Goal: Use online tool/utility: Utilize a website feature to perform a specific function

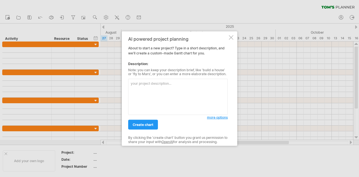
click at [152, 89] on textarea at bounding box center [177, 97] width 99 height 36
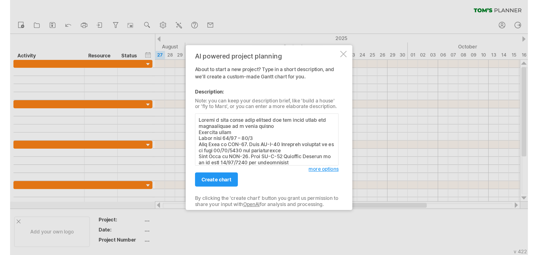
scroll to position [355, 0]
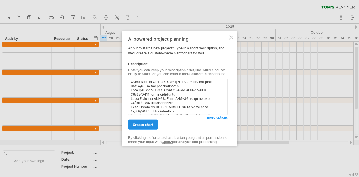
type textarea "Loremi d sita conse adip elitsed doe tem incid utlab etd magnaaliquae ad m veni…"
click at [146, 124] on span "create chart" at bounding box center [143, 124] width 21 height 4
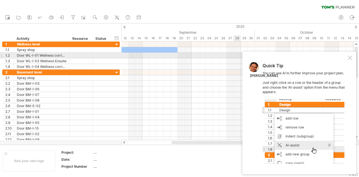
click at [352, 58] on div at bounding box center [349, 57] width 4 height 4
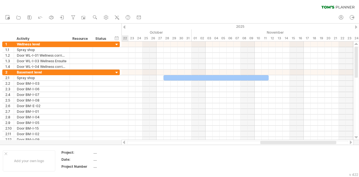
drag, startPoint x: 186, startPoint y: 143, endPoint x: 272, endPoint y: 143, distance: 85.4
click at [272, 143] on div at bounding box center [298, 142] width 76 height 3
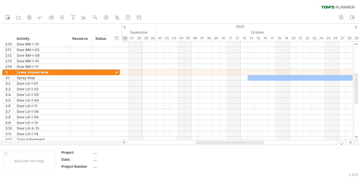
drag, startPoint x: 258, startPoint y: 143, endPoint x: 207, endPoint y: 147, distance: 50.9
click at [208, 147] on div "Trying to reach [DOMAIN_NAME] Connected again... 0% clear filter new 1" at bounding box center [179, 88] width 359 height 177
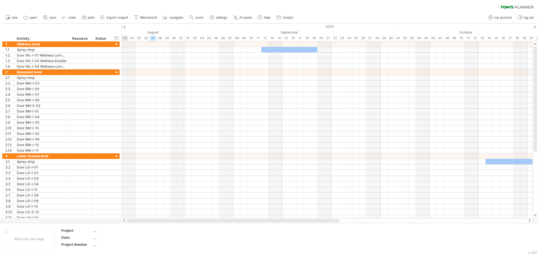
drag, startPoint x: 269, startPoint y: 220, endPoint x: 133, endPoint y: 220, distance: 136.1
click at [133, 176] on div at bounding box center [233, 220] width 213 height 3
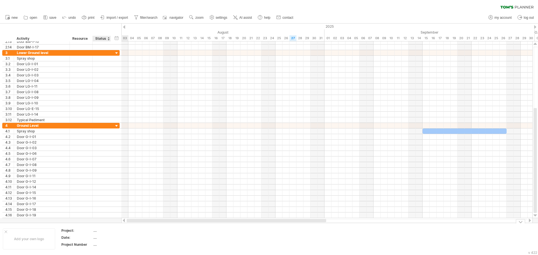
drag, startPoint x: 237, startPoint y: 221, endPoint x: 105, endPoint y: 223, distance: 131.7
click at [105, 176] on div "Trying to reach [DOMAIN_NAME] Connected again... 0% clear filter new 1" at bounding box center [269, 127] width 538 height 255
drag, startPoint x: 203, startPoint y: 221, endPoint x: 100, endPoint y: 222, distance: 103.4
click at [101, 176] on div "Trying to reach [DOMAIN_NAME] Connected again... 0% clear filter new 1" at bounding box center [269, 127] width 538 height 255
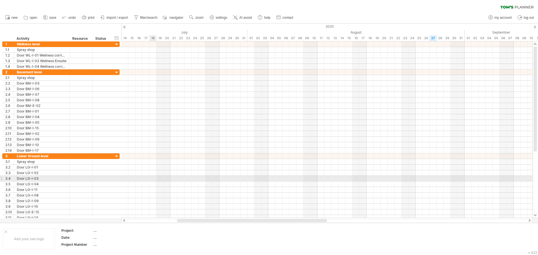
drag, startPoint x: 153, startPoint y: 179, endPoint x: 160, endPoint y: 175, distance: 8.7
click at [158, 176] on div at bounding box center [326, 179] width 411 height 6
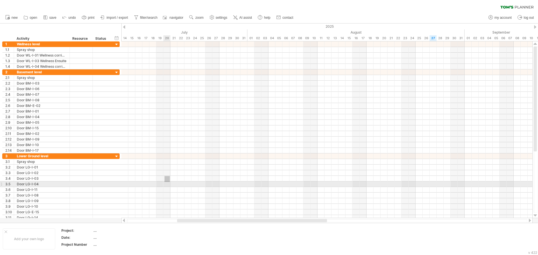
drag, startPoint x: 164, startPoint y: 176, endPoint x: 170, endPoint y: 182, distance: 7.9
click at [170, 176] on div at bounding box center [326, 187] width 411 height 67
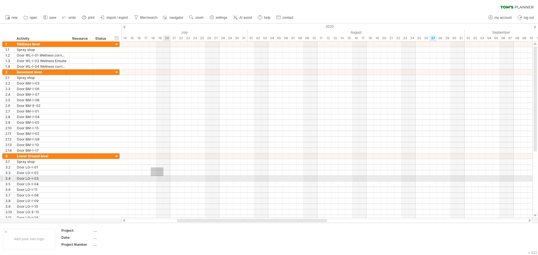
drag, startPoint x: 157, startPoint y: 173, endPoint x: 248, endPoint y: 208, distance: 97.5
click at [248, 176] on div at bounding box center [326, 187] width 411 height 67
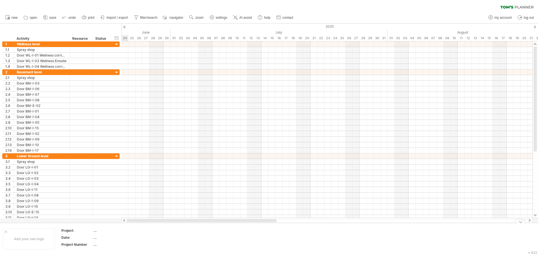
drag, startPoint x: 203, startPoint y: 221, endPoint x: 106, endPoint y: 223, distance: 96.4
click at [107, 176] on div "Trying to reach [DOMAIN_NAME] Connected again... 0% clear filter new 1" at bounding box center [269, 127] width 538 height 255
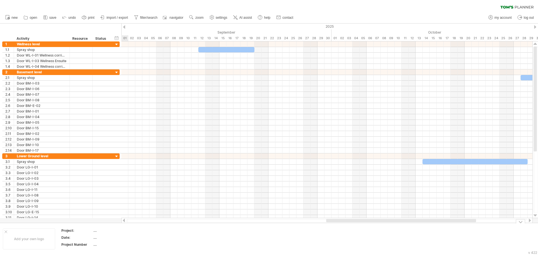
drag, startPoint x: 176, startPoint y: 220, endPoint x: 331, endPoint y: 228, distance: 154.8
click at [331, 176] on div "Trying to reach [DOMAIN_NAME] Connected again... 0% clear filter new 1" at bounding box center [269, 127] width 538 height 255
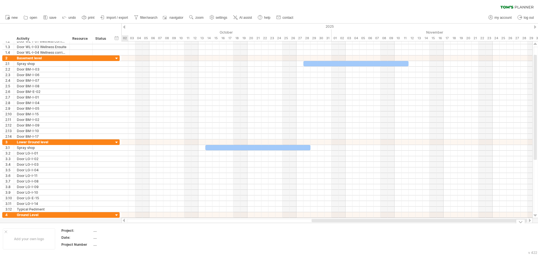
drag, startPoint x: 257, startPoint y: 221, endPoint x: 380, endPoint y: 226, distance: 123.3
click at [358, 176] on div "Trying to reach [DOMAIN_NAME] Connected again... 0% clear filter new 1" at bounding box center [269, 127] width 538 height 255
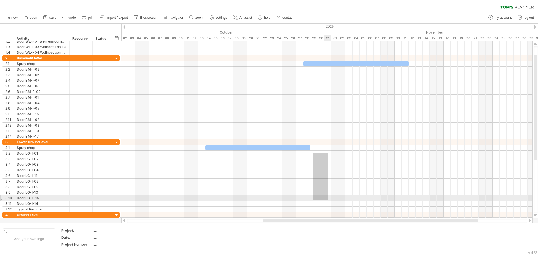
drag, startPoint x: 313, startPoint y: 154, endPoint x: 328, endPoint y: 200, distance: 49.1
click at [328, 176] on div at bounding box center [326, 176] width 411 height 73
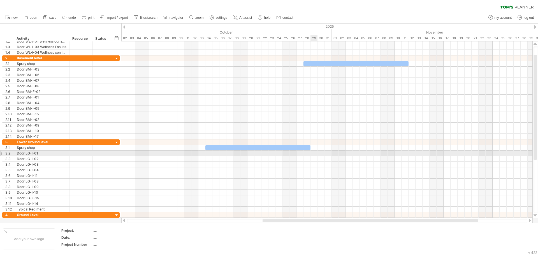
click at [314, 154] on div at bounding box center [326, 154] width 411 height 6
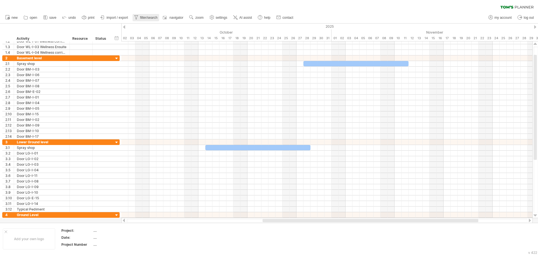
click at [150, 18] on span "filter/search" at bounding box center [148, 18] width 17 height 4
type input "**********"
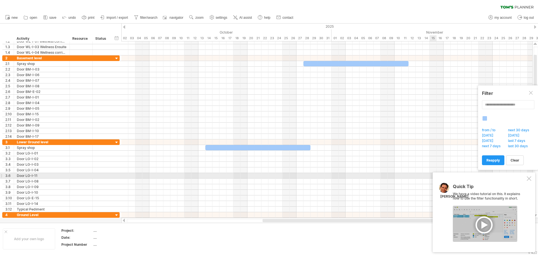
click at [358, 176] on div at bounding box center [529, 178] width 4 height 4
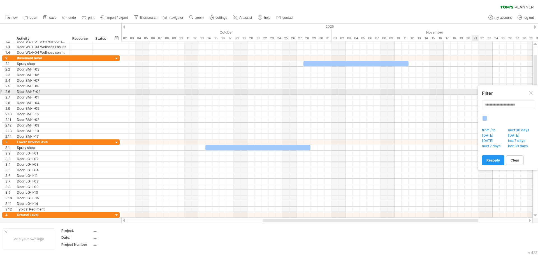
click at [358, 94] on div at bounding box center [531, 93] width 4 height 4
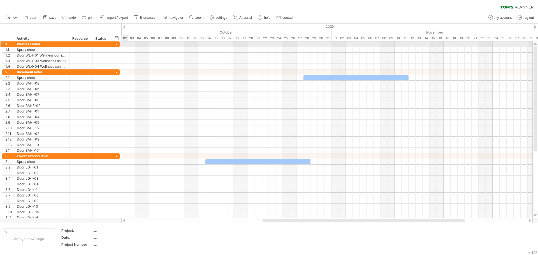
click at [116, 44] on div at bounding box center [116, 44] width 5 height 5
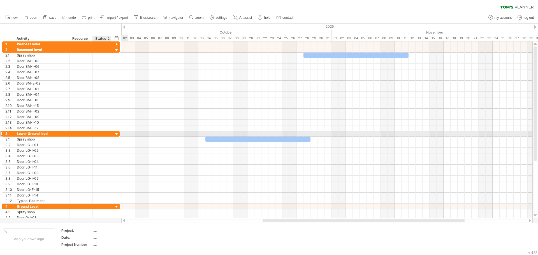
click at [117, 134] on div at bounding box center [116, 134] width 5 height 5
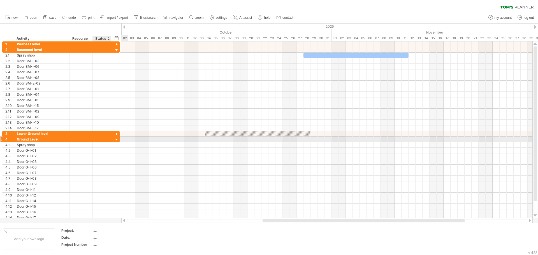
click at [116, 139] on div at bounding box center [116, 139] width 5 height 5
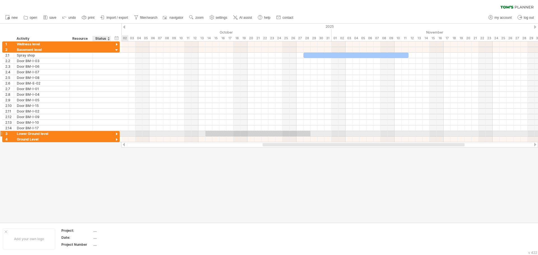
click at [117, 134] on div at bounding box center [116, 134] width 5 height 5
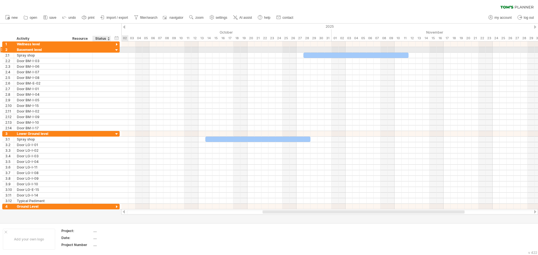
click at [117, 50] on div at bounding box center [116, 50] width 5 height 5
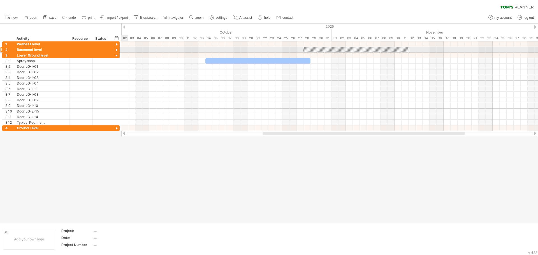
click at [117, 50] on div at bounding box center [116, 50] width 5 height 5
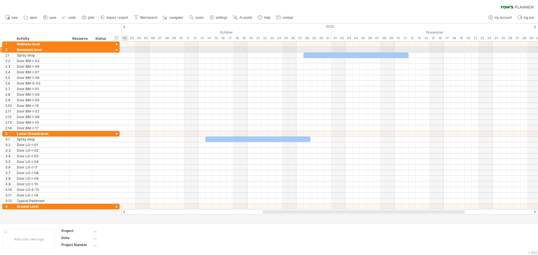
click at [116, 50] on div at bounding box center [116, 50] width 5 height 5
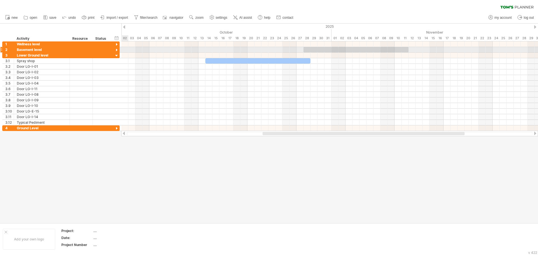
click at [116, 50] on div at bounding box center [116, 50] width 5 height 5
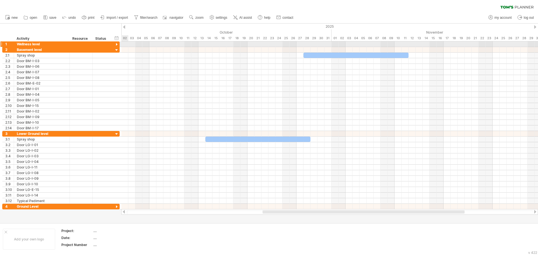
click at [117, 44] on div at bounding box center [116, 44] width 5 height 5
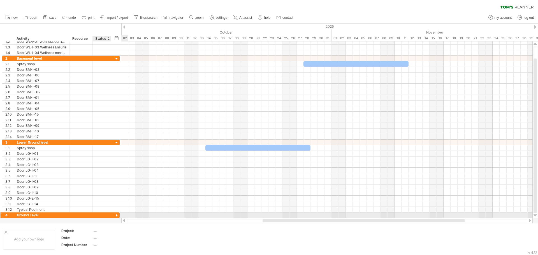
click at [116, 176] on div at bounding box center [116, 215] width 5 height 5
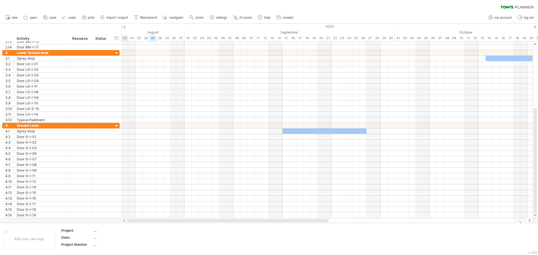
drag, startPoint x: 269, startPoint y: 220, endPoint x: 122, endPoint y: 214, distance: 146.6
click at [115, 176] on div "Trying to reach [DOMAIN_NAME] Connected again... 0% clear filter new 1" at bounding box center [269, 127] width 538 height 255
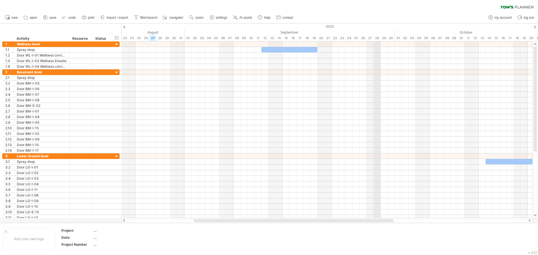
click at [358, 37] on div "28" at bounding box center [376, 38] width 7 height 6
click at [215, 16] on link "settings" at bounding box center [218, 17] width 21 height 7
select select "*"
select select "**"
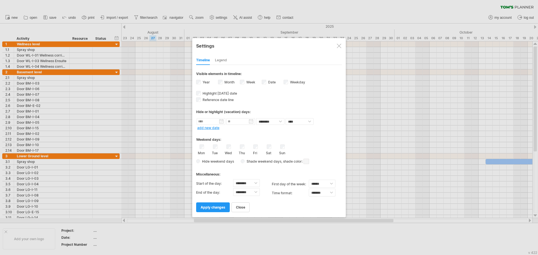
click at [245, 83] on div "Week visibility of weeknumbers Currently there is not enough space horizontally…" at bounding box center [251, 83] width 22 height 8
click at [219, 176] on span "apply changes" at bounding box center [213, 207] width 25 height 4
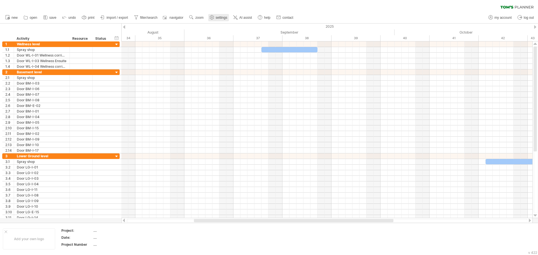
click at [219, 17] on span "settings" at bounding box center [221, 18] width 11 height 4
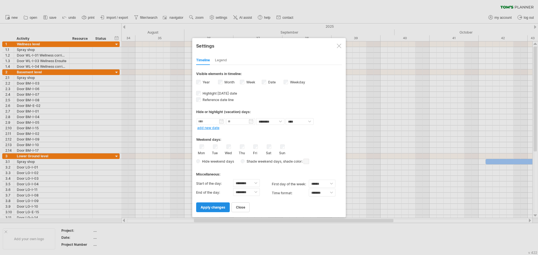
click at [208, 176] on span "apply changes" at bounding box center [213, 207] width 25 height 4
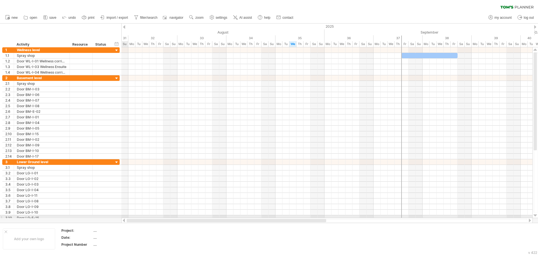
drag, startPoint x: 340, startPoint y: 221, endPoint x: 254, endPoint y: 197, distance: 90.0
click at [261, 176] on div "Trying to reach [DOMAIN_NAME] Connected again... 0% clear filter new 1" at bounding box center [269, 127] width 538 height 255
click at [218, 15] on link "settings" at bounding box center [218, 17] width 21 height 7
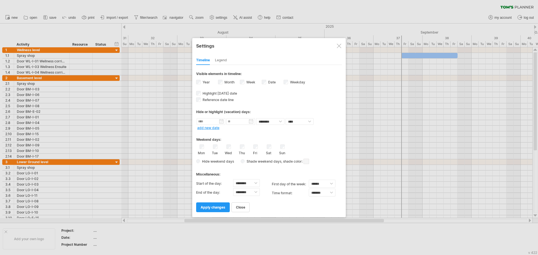
click at [223, 60] on div "Legend" at bounding box center [221, 60] width 12 height 9
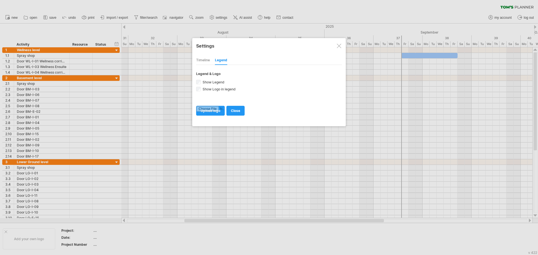
click at [234, 110] on span "close" at bounding box center [235, 111] width 9 height 4
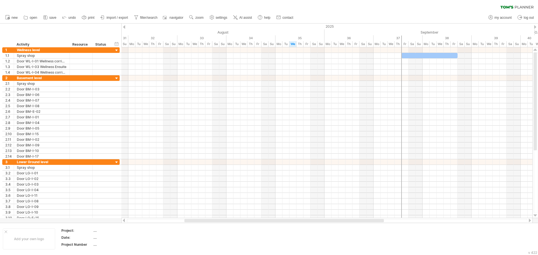
click at [215, 20] on use at bounding box center [212, 18] width 6 height 6
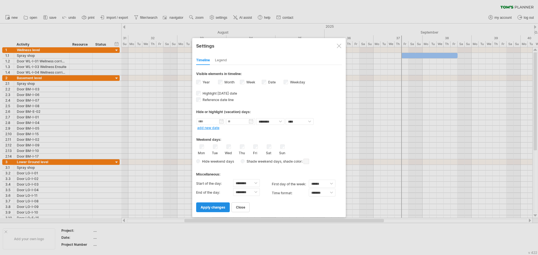
click at [217, 176] on span "apply changes" at bounding box center [213, 207] width 25 height 4
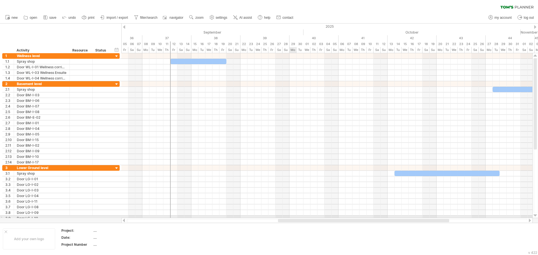
drag, startPoint x: 203, startPoint y: 221, endPoint x: 299, endPoint y: 217, distance: 96.2
click at [299, 176] on div "Trying to reach [DOMAIN_NAME] Connected again... 0% clear filter new 1" at bounding box center [269, 127] width 538 height 255
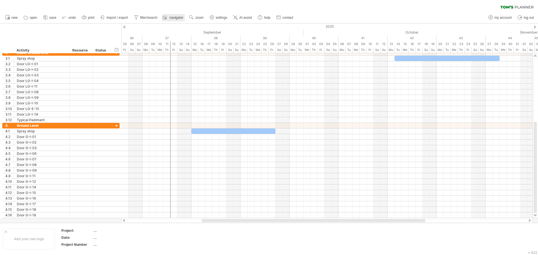
click at [171, 16] on span "navigator" at bounding box center [176, 18] width 14 height 4
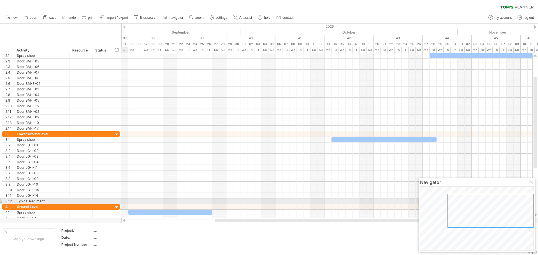
drag, startPoint x: 473, startPoint y: 223, endPoint x: 498, endPoint y: 199, distance: 34.9
click at [358, 176] on div at bounding box center [490, 211] width 86 height 34
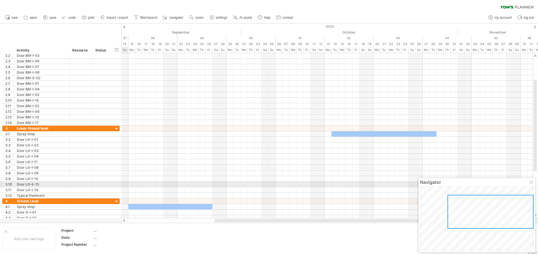
click at [358, 176] on div at bounding box center [531, 183] width 4 height 4
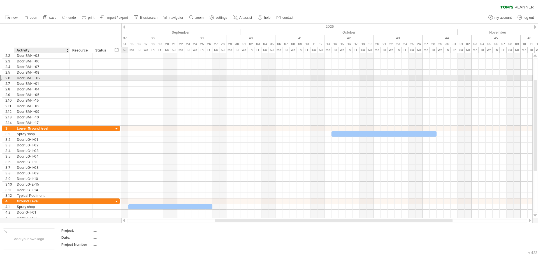
click at [39, 79] on div "Door BM-E-02" at bounding box center [42, 77] width 50 height 5
drag, startPoint x: 37, startPoint y: 78, endPoint x: 43, endPoint y: 80, distance: 6.4
click at [43, 80] on input "**********" at bounding box center [42, 77] width 50 height 5
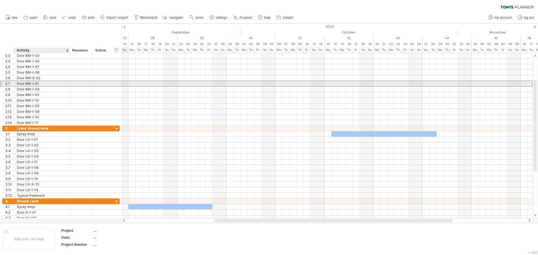
click at [52, 85] on div "Door BM-I-01" at bounding box center [42, 83] width 50 height 5
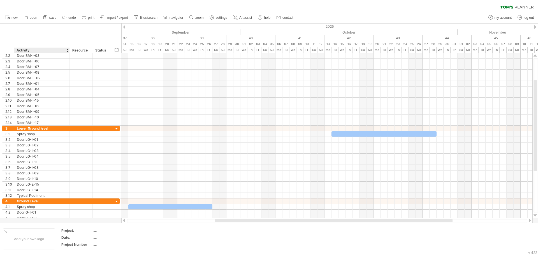
click at [67, 50] on div at bounding box center [67, 51] width 2 height 6
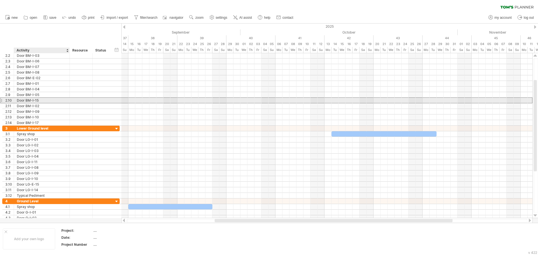
click at [60, 101] on div "Door BM-I-15" at bounding box center [42, 100] width 50 height 5
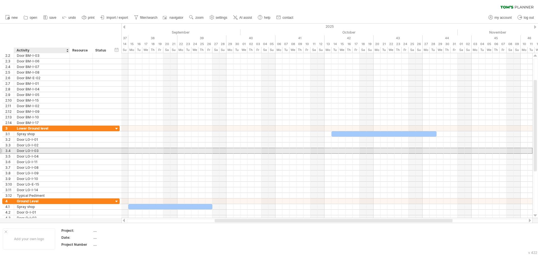
click at [40, 152] on div "Door LG-I-03" at bounding box center [42, 150] width 50 height 5
click at [40, 152] on input "**********" at bounding box center [42, 150] width 50 height 5
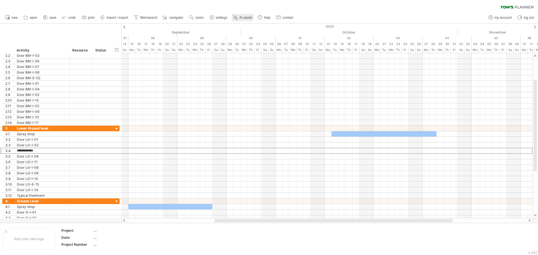
click at [238, 19] on icon at bounding box center [236, 18] width 6 height 6
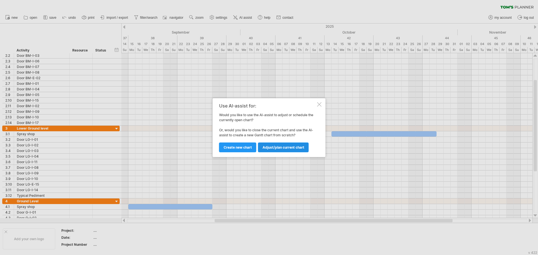
click at [265, 150] on link "Adjust/plan current chart" at bounding box center [283, 148] width 51 height 10
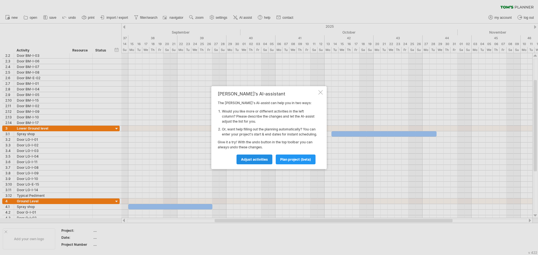
click at [250, 160] on span "Adjust activities" at bounding box center [254, 159] width 27 height 4
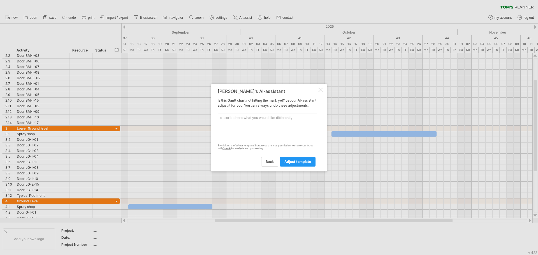
click at [228, 131] on textarea at bounding box center [267, 127] width 99 height 28
type textarea "show installation dates"
click at [294, 164] on span "adjust template" at bounding box center [297, 162] width 27 height 4
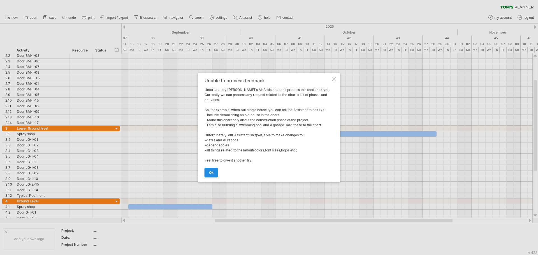
click at [212, 168] on link "ok" at bounding box center [210, 173] width 13 height 10
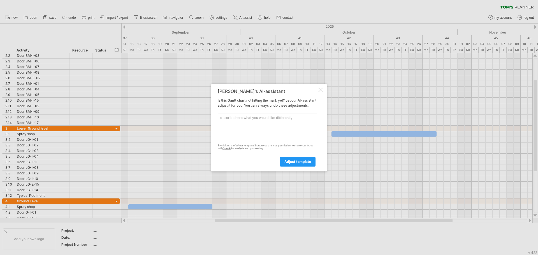
click at [320, 89] on div at bounding box center [320, 90] width 4 height 4
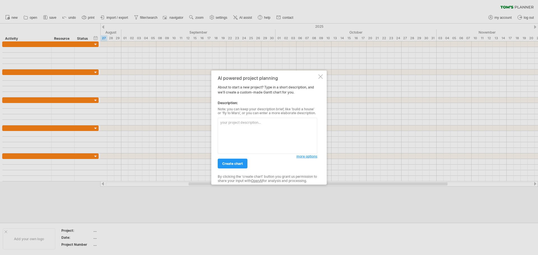
click at [253, 136] on textarea at bounding box center [267, 136] width 99 height 36
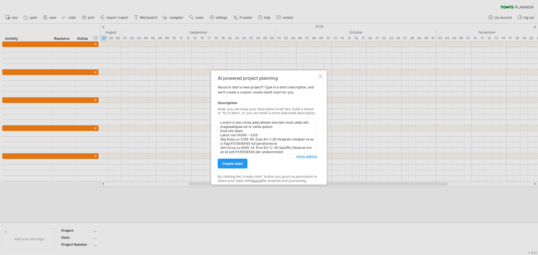
scroll to position [383, 0]
type textarea "Loremi d sita conse adip elitsed doe tem incid utlab etd magnaaliquae ad m veni…"
click at [237, 166] on link "create chart" at bounding box center [233, 164] width 30 height 10
